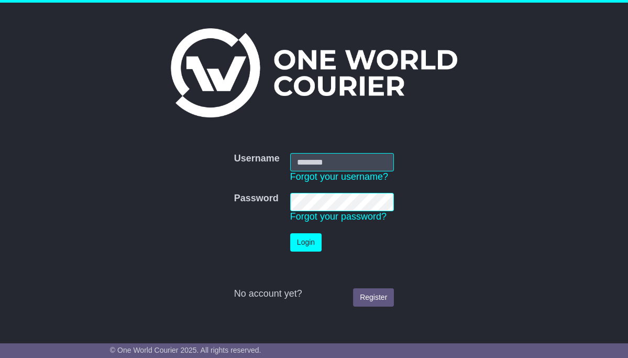
type input "**********"
click at [313, 238] on button "Login" at bounding box center [305, 242] width 31 height 18
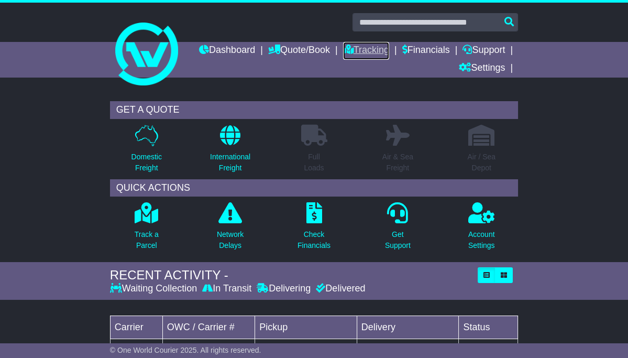
click at [389, 50] on link "Tracking" at bounding box center [366, 51] width 46 height 18
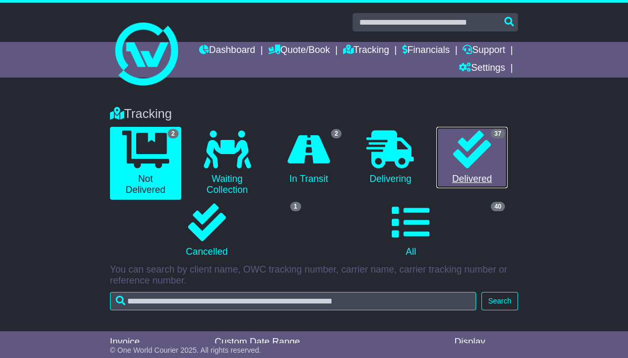
click at [462, 147] on icon at bounding box center [472, 149] width 38 height 38
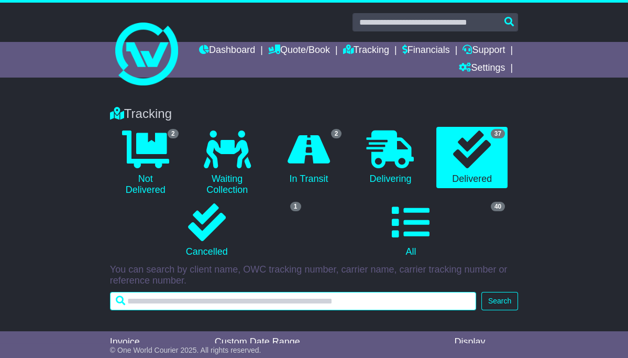
click at [151, 304] on input "text" at bounding box center [293, 301] width 366 height 18
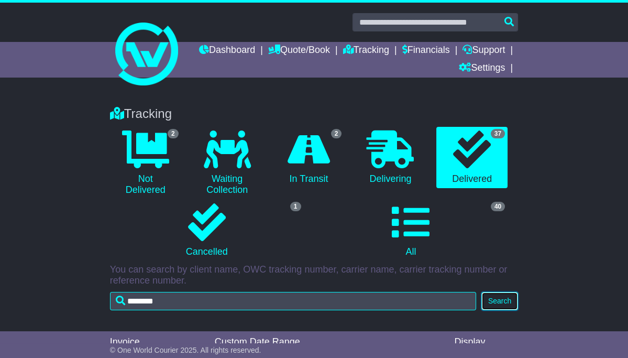
click at [495, 302] on button "Search" at bounding box center [499, 301] width 37 height 18
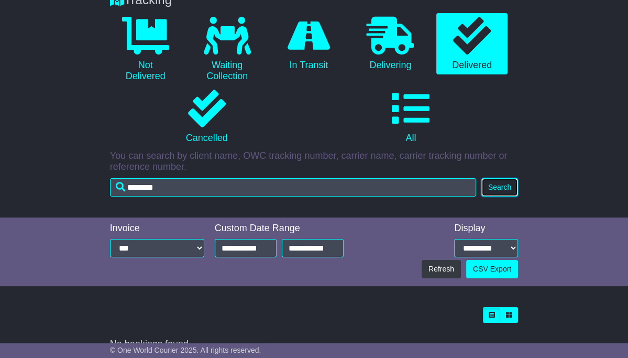
scroll to position [131, 0]
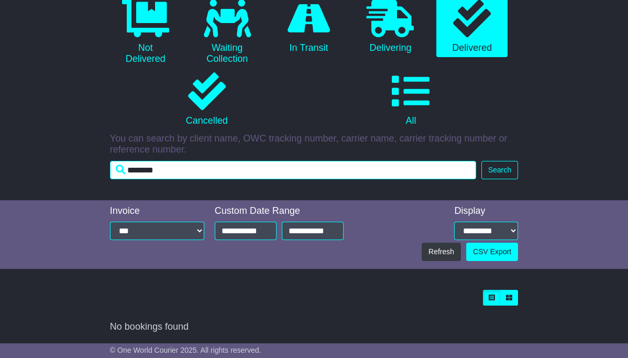
click at [173, 173] on input "********" at bounding box center [293, 170] width 366 height 18
type input "*"
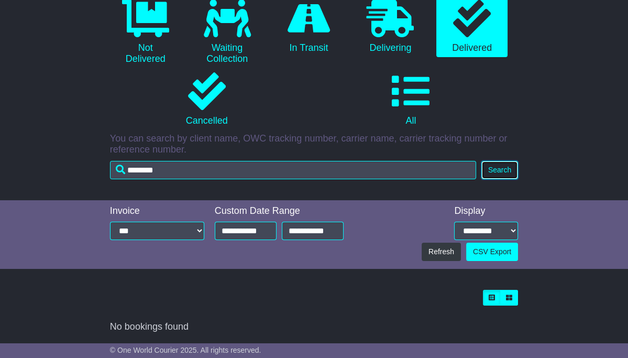
click at [501, 171] on button "Search" at bounding box center [499, 170] width 37 height 18
click at [469, 25] on icon at bounding box center [472, 18] width 38 height 38
click at [495, 171] on button "Search" at bounding box center [499, 170] width 37 height 18
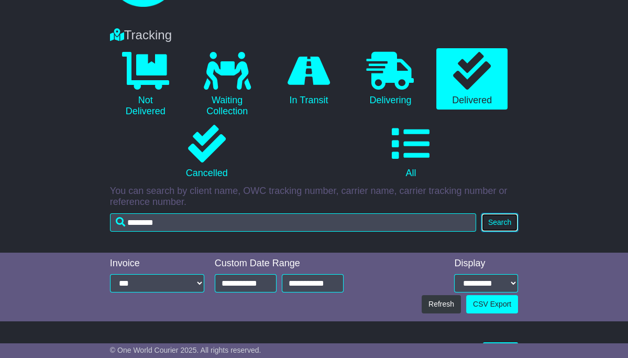
scroll to position [69, 0]
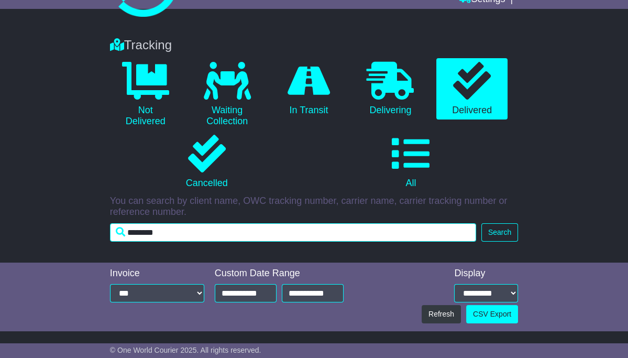
click at [187, 236] on input "********" at bounding box center [293, 232] width 366 height 18
type input "*"
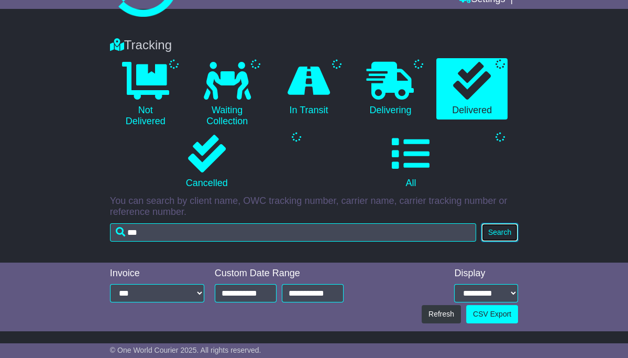
click at [504, 229] on button "Search" at bounding box center [499, 232] width 37 height 18
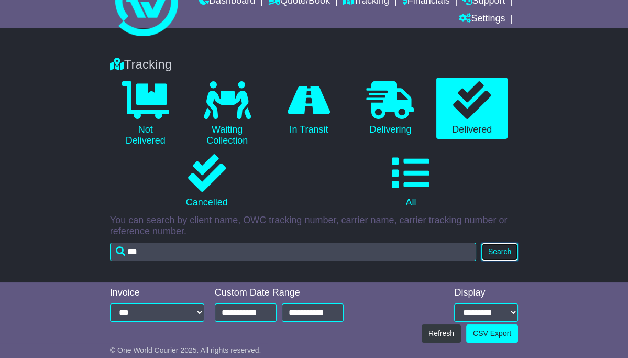
scroll to position [0, 0]
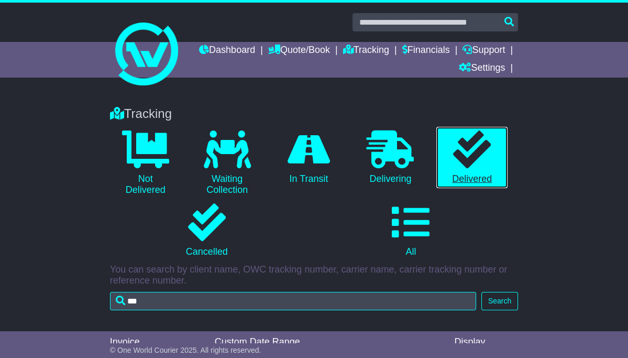
click at [458, 152] on icon at bounding box center [472, 149] width 38 height 38
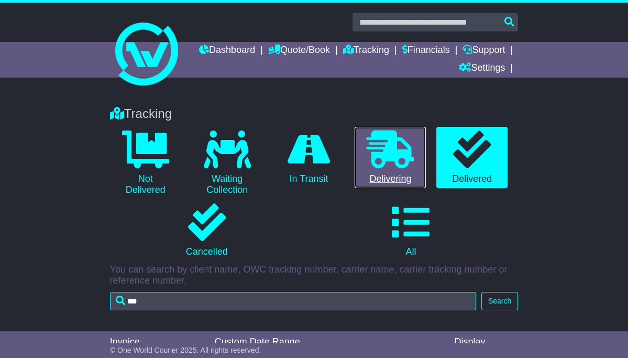
click at [389, 159] on icon at bounding box center [390, 149] width 47 height 38
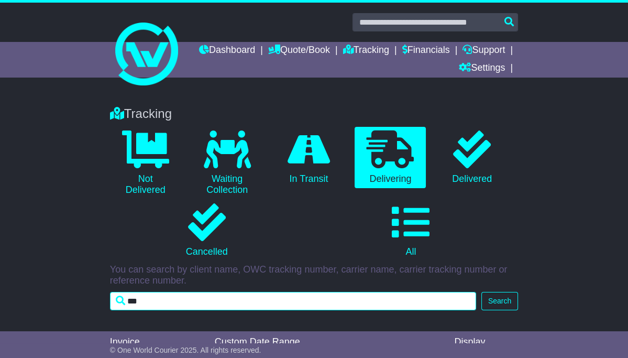
click at [250, 304] on input "***" at bounding box center [293, 301] width 366 height 18
type input "*"
